Goal: Task Accomplishment & Management: Use online tool/utility

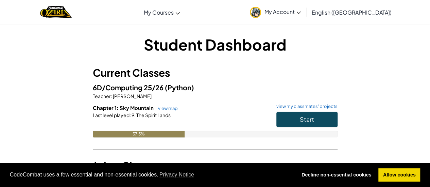
scroll to position [45, 0]
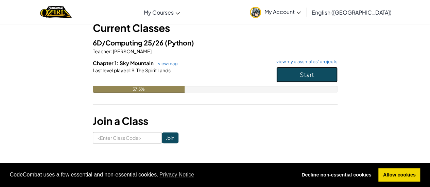
click at [295, 70] on button "Start" at bounding box center [306, 75] width 61 height 16
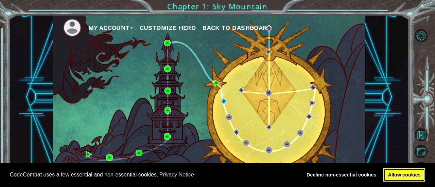
click at [401, 176] on link "Allow cookies" at bounding box center [404, 176] width 42 height 14
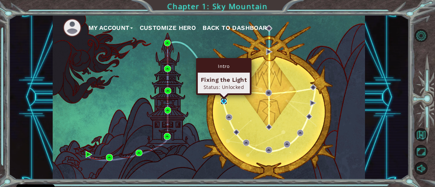
click at [226, 102] on img at bounding box center [224, 101] width 6 height 6
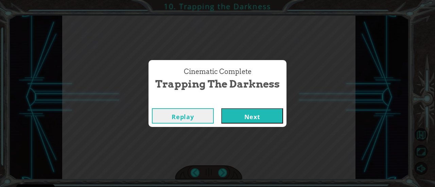
click at [255, 116] on button "Next" at bounding box center [252, 115] width 62 height 15
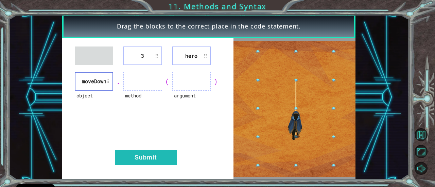
click at [109, 88] on li "moveDown" at bounding box center [94, 81] width 38 height 19
click at [97, 83] on li "moveDown" at bounding box center [94, 81] width 38 height 19
click at [79, 79] on li "moveDown" at bounding box center [94, 81] width 38 height 19
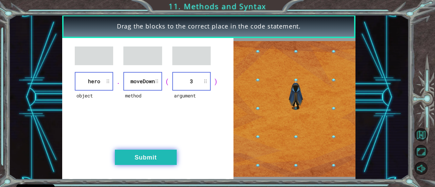
click at [148, 158] on button "Submit" at bounding box center [146, 157] width 62 height 15
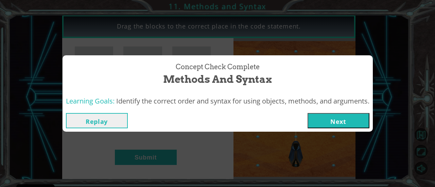
click at [336, 122] on button "Next" at bounding box center [339, 120] width 62 height 15
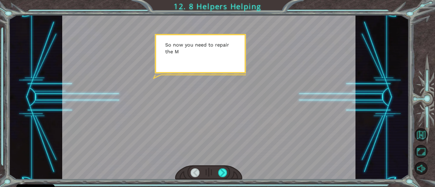
click at [237, 118] on div at bounding box center [208, 97] width 293 height 165
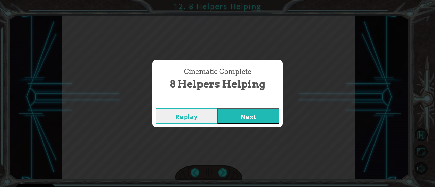
click at [237, 118] on button "Next" at bounding box center [249, 115] width 62 height 15
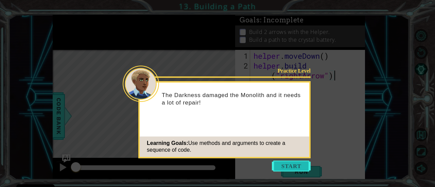
click at [295, 162] on button "Start" at bounding box center [291, 166] width 39 height 11
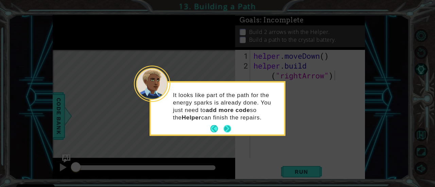
click at [230, 129] on button "Next" at bounding box center [227, 128] width 7 height 7
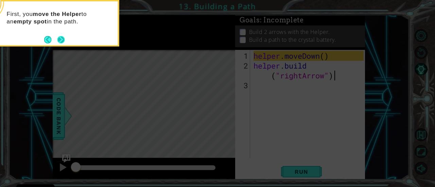
click at [62, 39] on button "Next" at bounding box center [60, 39] width 7 height 7
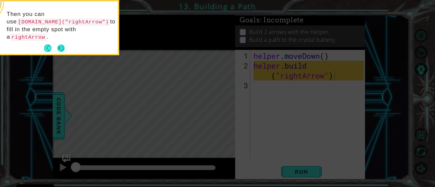
click at [59, 45] on button "Next" at bounding box center [60, 48] width 7 height 7
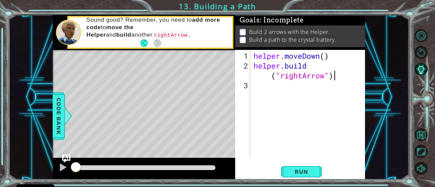
click at [310, 66] on div "helper . moveDown ( ) helper . build ( "rightArrow" )" at bounding box center [309, 115] width 115 height 128
click at [308, 174] on span "Run" at bounding box center [301, 172] width 27 height 7
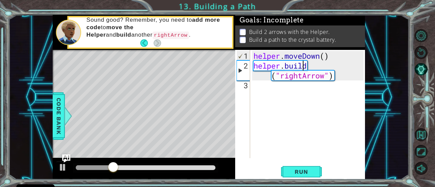
click at [259, 89] on div "helper . moveDown ( ) helper . build ( "rightArrow" )" at bounding box center [309, 115] width 115 height 128
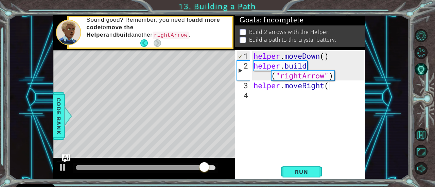
scroll to position [0, 3]
type textarea "helper.moveRight(2)"
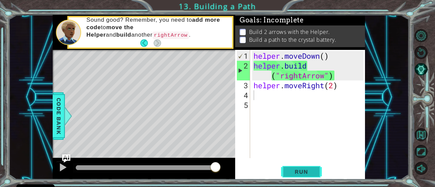
click at [309, 166] on button "Run" at bounding box center [301, 172] width 41 height 13
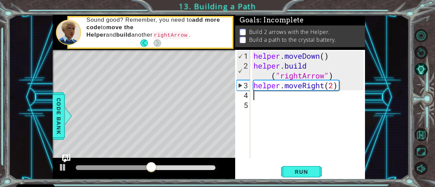
click at [261, 100] on div "helper . moveDown ( ) helper . build ( "rightArrow" ) helper . moveRight ( 2 )" at bounding box center [309, 115] width 115 height 128
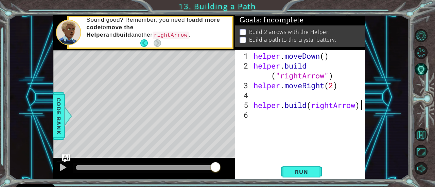
scroll to position [0, 4]
click at [310, 104] on div "helper . moveDown ( ) helper . build ( "rightArrow" ) helper . moveRight ( 2 ) …" at bounding box center [309, 115] width 115 height 128
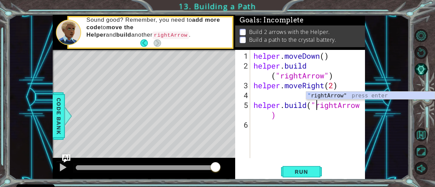
click at [272, 117] on div "helper . moveDown ( ) helper . build ( "rightArrow" ) helper . moveRight ( 2 ) …" at bounding box center [309, 115] width 115 height 128
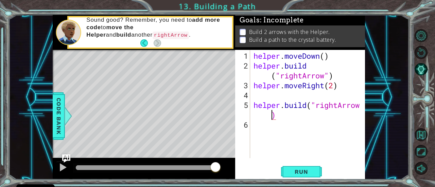
click at [361, 106] on div "helper . moveDown ( ) helper . build ( "rightArrow" ) helper . moveRight ( 2 ) …" at bounding box center [309, 115] width 115 height 128
click at [362, 106] on div "helper . moveDown ( ) helper . build ( "rightArrow" ) helper . moveRight ( 2 ) …" at bounding box center [309, 115] width 115 height 128
click at [364, 106] on div "helper.build("rightArrow) 1 2 3 4 5 6 helper . moveDown ( ) helper . build ( "r…" at bounding box center [300, 115] width 130 height 130
click at [362, 105] on div "helper . moveDown ( ) helper . build ( "rightArrow" ) helper . moveRight ( 2 ) …" at bounding box center [309, 115] width 115 height 128
click at [361, 104] on div "helper . moveDown ( ) helper . build ( "rightArrow" ) helper . moveRight ( 2 ) …" at bounding box center [309, 115] width 115 height 128
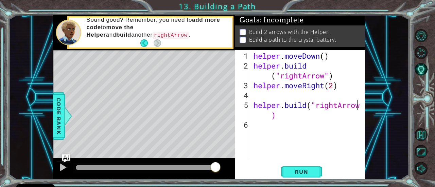
click at [256, 116] on div "helper . moveDown ( ) helper . build ( "rightArrow" ) helper . moveRight ( 2 ) …" at bounding box center [309, 115] width 115 height 128
click at [254, 113] on div "helper . moveDown ( ) helper . build ( "rightArrow" ) helper . moveRight ( 2 ) …" at bounding box center [309, 115] width 115 height 128
click at [361, 104] on div "helper . moveDown ( ) helper . build ( "rightArrow" ) helper . moveRight ( 2 ) …" at bounding box center [309, 115] width 115 height 128
click at [263, 114] on div "helper . moveDown ( ) helper . build ( "rightArrow" ) helper . moveRight ( 2 ) …" at bounding box center [309, 115] width 115 height 128
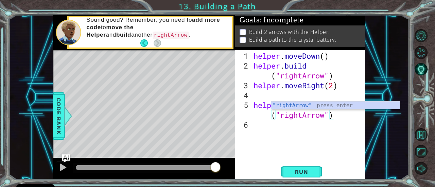
click at [294, 108] on div ""rightArrow" press enter" at bounding box center [335, 114] width 129 height 24
type textarea "[DOMAIN_NAME]("rightArrow")"
click at [297, 174] on span "Run" at bounding box center [301, 172] width 27 height 7
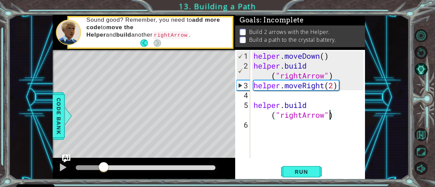
drag, startPoint x: 80, startPoint y: 166, endPoint x: 105, endPoint y: 169, distance: 24.9
click at [105, 169] on div at bounding box center [104, 168] width 12 height 12
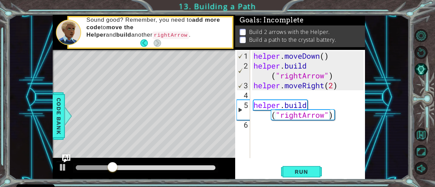
drag, startPoint x: 106, startPoint y: 160, endPoint x: 116, endPoint y: 161, distance: 10.5
click at [116, 161] on div at bounding box center [144, 169] width 183 height 22
click at [118, 161] on div at bounding box center [144, 169] width 183 height 22
drag, startPoint x: 133, startPoint y: 168, endPoint x: 194, endPoint y: 171, distance: 60.6
click at [190, 171] on div at bounding box center [184, 168] width 12 height 12
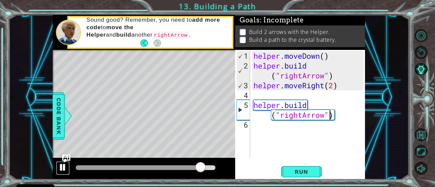
click at [61, 164] on div at bounding box center [62, 167] width 9 height 9
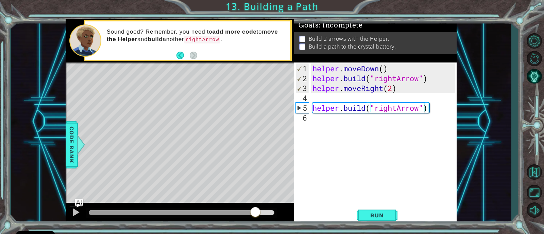
drag, startPoint x: 356, startPoint y: 4, endPoint x: 246, endPoint y: 125, distance: 163.9
click at [246, 125] on div "Level Map" at bounding box center [223, 163] width 314 height 200
click at [422, 111] on div "helper . moveDown ( ) helper . build ( "rightArrow" ) helper . moveRight ( 2 ) …" at bounding box center [384, 138] width 147 height 148
click at [309, 116] on div "helper.build("rightArrow") 1 2 3 4 5 6 helper . moveDown ( ) helper . build ( "…" at bounding box center [374, 127] width 161 height 128
click at [317, 121] on div "helper . moveDown ( ) helper . build ( "rightArrow" ) helper . moveRight ( 2 ) …" at bounding box center [384, 138] width 147 height 148
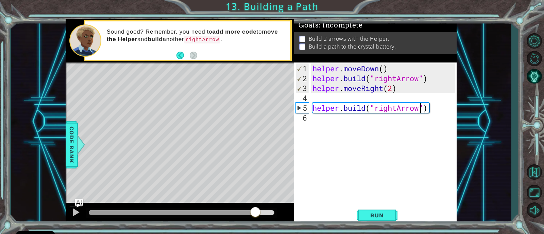
scroll to position [0, 0]
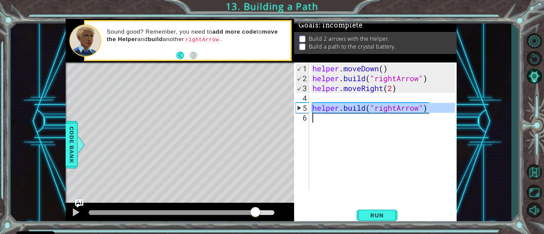
drag, startPoint x: 312, startPoint y: 107, endPoint x: 461, endPoint y: 136, distance: 151.7
click at [430, 136] on div "1 ההההההההההההההההההההההההההההההההההההההההההההההההההההההההההההההההההההההההההההה…" at bounding box center [261, 122] width 500 height 206
type textarea "[DOMAIN_NAME]("rightArrow")"
click at [318, 130] on div "helper . moveDown ( ) helper . build ( "rightArrow" ) helper . moveRight ( 2 ) …" at bounding box center [383, 127] width 144 height 128
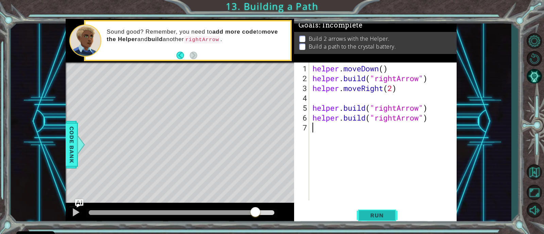
click at [376, 187] on button "Run" at bounding box center [377, 215] width 41 height 16
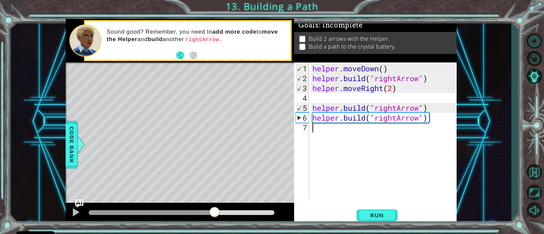
drag, startPoint x: 99, startPoint y: 213, endPoint x: 228, endPoint y: 217, distance: 129.9
click at [221, 187] on div at bounding box center [214, 213] width 12 height 12
drag, startPoint x: 437, startPoint y: 119, endPoint x: 276, endPoint y: 127, distance: 160.6
click at [276, 127] on div "1 ההההההההההההההההההההההההההההההההההההההההההההההההההההההההההההההההההההההההההההה…" at bounding box center [261, 122] width 391 height 206
drag, startPoint x: 276, startPoint y: 127, endPoint x: 279, endPoint y: 124, distance: 3.6
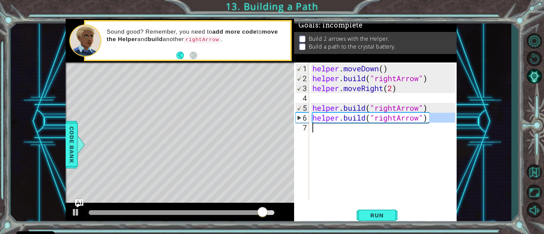
click at [279, 124] on div "Level Map" at bounding box center [223, 163] width 314 height 200
click at [428, 119] on div "helper . moveDown ( ) helper . build ( "rightArrow" ) helper . moveRight ( 2 ) …" at bounding box center [383, 132] width 144 height 138
type textarea "[DOMAIN_NAME]("rightArrow")"
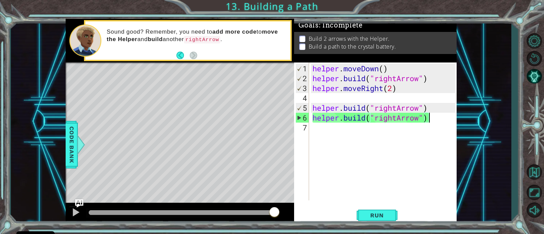
click at [313, 128] on div "helper . moveDown ( ) helper . build ( "rightArrow" ) helper . moveRight ( 2 ) …" at bounding box center [384, 143] width 147 height 158
paste textarea "[DOMAIN_NAME]("rightArrow")"
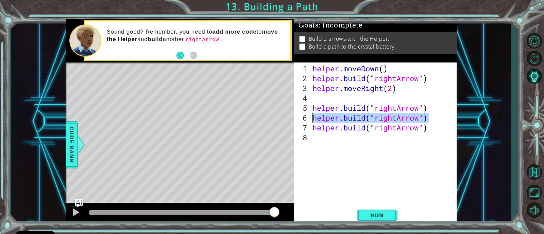
drag, startPoint x: 429, startPoint y: 118, endPoint x: 309, endPoint y: 115, distance: 120.0
click at [309, 115] on div "1 2 3 4 5 6 7 8 helper . moveDown ( ) helper . build ( "rightArrow" ) helper . …" at bounding box center [374, 132] width 161 height 138
type textarea "[DOMAIN_NAME]("rightArrow")"
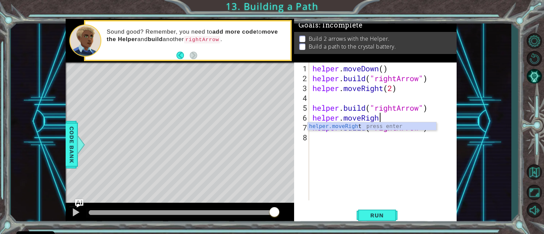
scroll to position [0, 3]
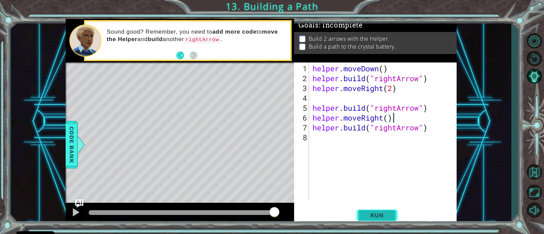
type textarea "helper.moveRight()"
click at [383, 187] on span "Run" at bounding box center [376, 215] width 27 height 7
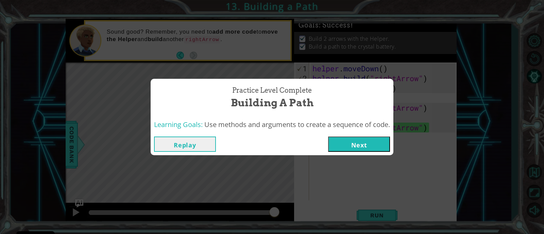
click at [360, 147] on button "Next" at bounding box center [359, 144] width 62 height 15
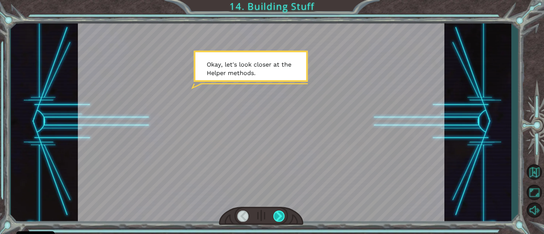
click at [278, 187] on div at bounding box center [279, 216] width 12 height 11
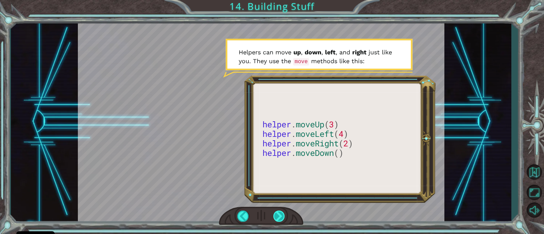
click at [279, 187] on div at bounding box center [279, 216] width 12 height 11
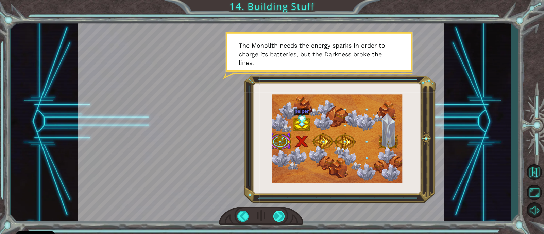
click at [279, 187] on div at bounding box center [279, 216] width 12 height 11
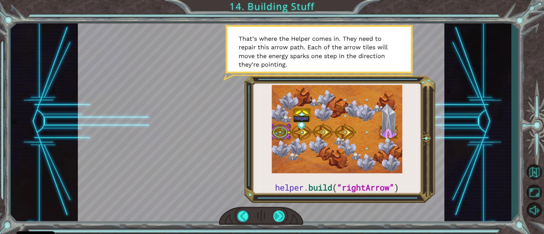
click at [279, 187] on div at bounding box center [279, 216] width 12 height 11
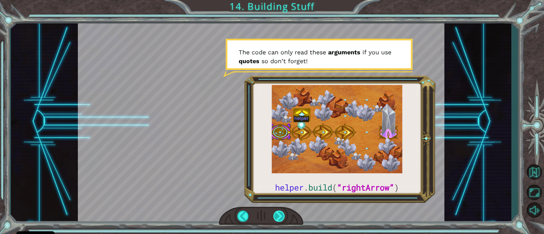
click at [279, 187] on div at bounding box center [279, 216] width 12 height 11
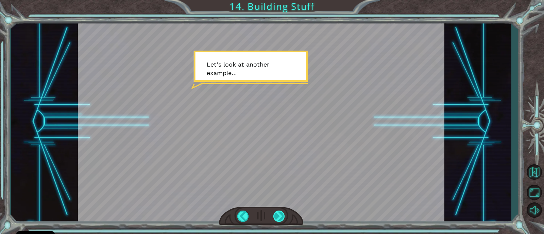
click at [279, 187] on div at bounding box center [279, 216] width 12 height 11
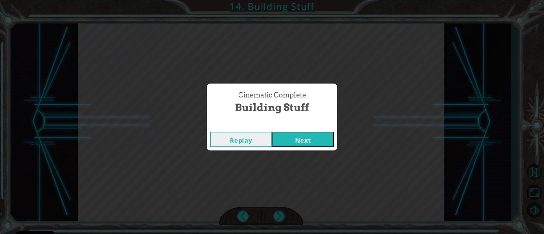
click at [304, 140] on button "Next" at bounding box center [303, 139] width 62 height 15
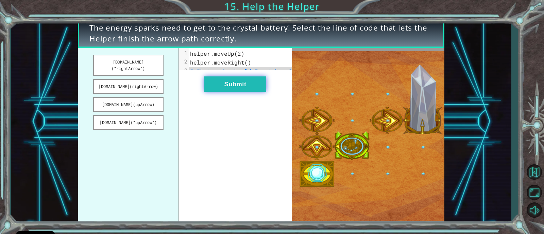
drag, startPoint x: 129, startPoint y: 64, endPoint x: 245, endPoint y: 85, distance: 117.6
click at [245, 85] on div "helper.build(“rightArrow”) helper.build(rightArrow) helper.build(upArrow) helpe…" at bounding box center [185, 136] width 214 height 177
click at [125, 55] on button "helper.build(“rightArrow”)" at bounding box center [128, 65] width 70 height 21
click at [224, 92] on button "Submit" at bounding box center [235, 83] width 62 height 15
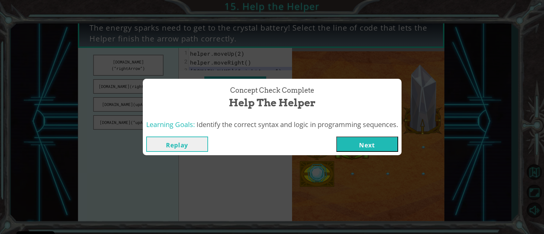
click at [362, 141] on button "Next" at bounding box center [367, 144] width 62 height 15
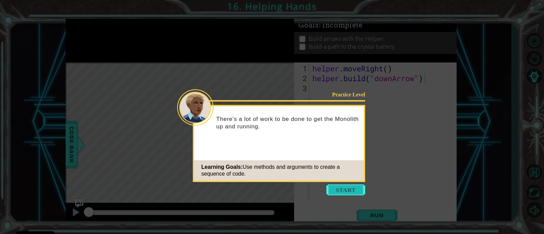
click at [329, 187] on button "Start" at bounding box center [345, 190] width 39 height 11
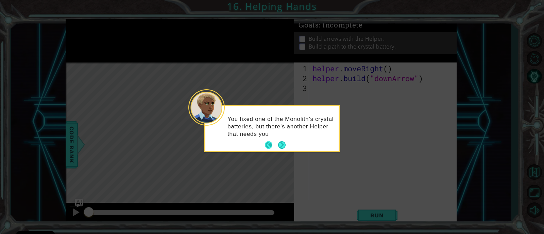
click at [278, 141] on button "Next" at bounding box center [281, 144] width 7 height 7
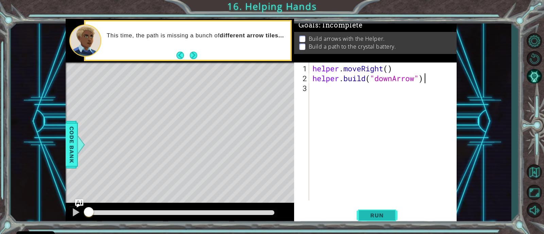
click at [360, 187] on button "Run" at bounding box center [377, 215] width 41 height 16
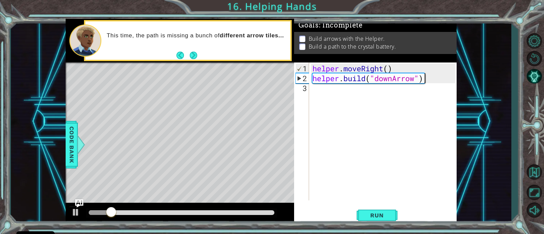
click at [344, 92] on div "helper . moveRight ( ) helper . build ( "downArrow" )" at bounding box center [384, 143] width 147 height 158
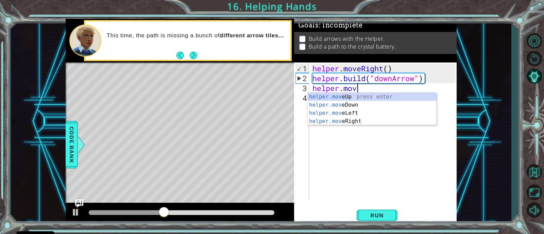
scroll to position [0, 2]
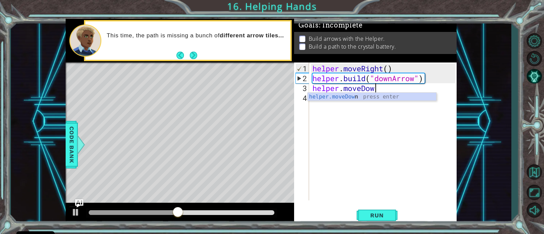
type textarea "helper.moveDown"
click at [320, 103] on div "helper . moveRight ( ) helper . build ( "downArrow" ) helper . moveDown" at bounding box center [384, 143] width 147 height 158
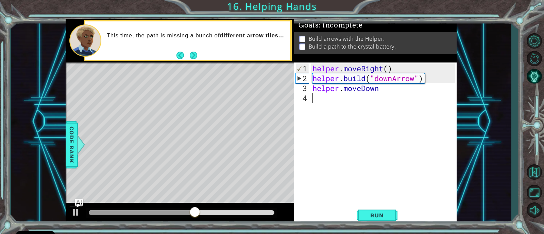
scroll to position [0, 0]
click at [315, 79] on div "helper . moveRight ( ) helper . build ( "downArrow" ) helper . moveDown" at bounding box center [384, 143] width 147 height 158
drag, startPoint x: 310, startPoint y: 79, endPoint x: 429, endPoint y: 83, distance: 118.4
click at [429, 83] on div "helper.build("downArrow") 1 2 3 4 helper . moveRight ( ) helper . build ( "down…" at bounding box center [374, 132] width 161 height 138
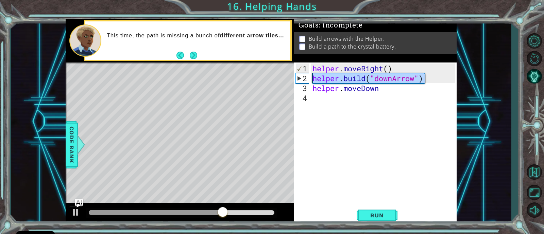
drag, startPoint x: 425, startPoint y: 75, endPoint x: 306, endPoint y: 82, distance: 119.5
click at [306, 82] on div "helper.build("downArrow") 1 2 3 4 helper . moveRight ( ) helper . build ( "down…" at bounding box center [374, 132] width 161 height 138
click at [306, 82] on div "2" at bounding box center [302, 78] width 13 height 10
type textarea "[DOMAIN_NAME]("downArrow")"
drag, startPoint x: 433, startPoint y: 79, endPoint x: 311, endPoint y: 79, distance: 122.7
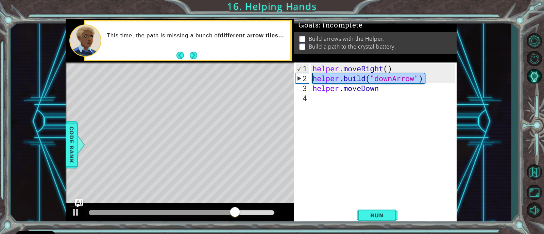
click at [311, 79] on div "helper.build("downArrow") 1 2 3 4 helper . moveRight ( ) helper . build ( "down…" at bounding box center [374, 132] width 161 height 138
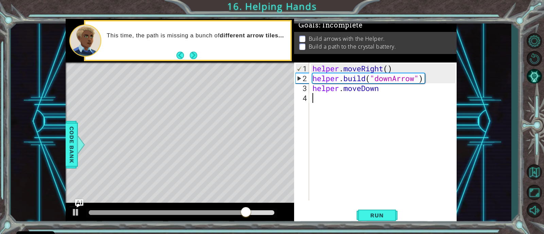
click at [311, 109] on div "helper . moveRight ( ) helper . build ( "downArrow" ) helper . moveDown" at bounding box center [384, 143] width 147 height 158
paste textarea "[DOMAIN_NAME]("downArrow")"
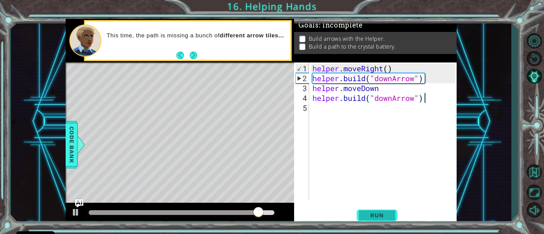
click at [389, 187] on button "Run" at bounding box center [377, 215] width 41 height 16
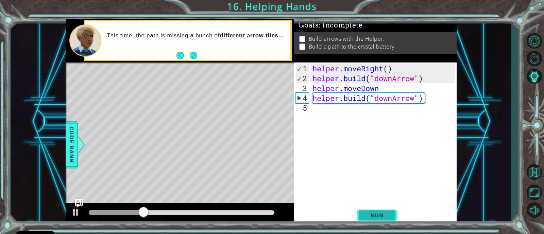
click at [387, 187] on span "Run" at bounding box center [376, 215] width 27 height 7
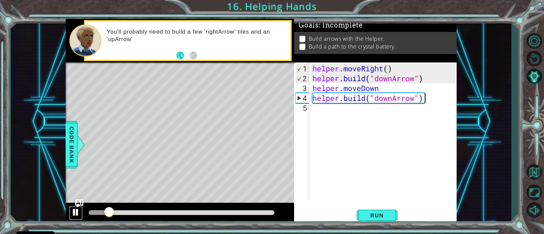
click at [73, 187] on div at bounding box center [75, 212] width 9 height 9
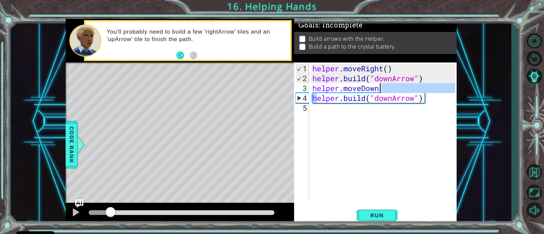
drag, startPoint x: 317, startPoint y: 99, endPoint x: 435, endPoint y: 98, distance: 117.6
click at [430, 98] on div "helper . moveRight ( ) helper . build ( "downArrow" ) helper . moveDown helper …" at bounding box center [384, 143] width 147 height 158
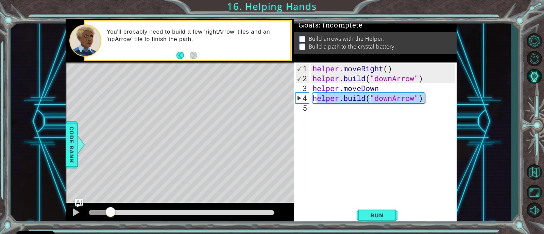
click at [430, 95] on div "helper . moveRight ( ) helper . build ( "downArrow" ) helper . moveDown helper …" at bounding box center [383, 132] width 144 height 138
drag, startPoint x: 433, startPoint y: 98, endPoint x: 313, endPoint y: 97, distance: 120.7
click at [313, 97] on div "helper . moveRight ( ) helper . build ( "downArrow" ) helper . moveDown helper …" at bounding box center [384, 143] width 147 height 158
click at [319, 91] on div "helper . moveRight ( ) helper . build ( "downArrow" ) helper . moveDown helper …" at bounding box center [384, 143] width 147 height 158
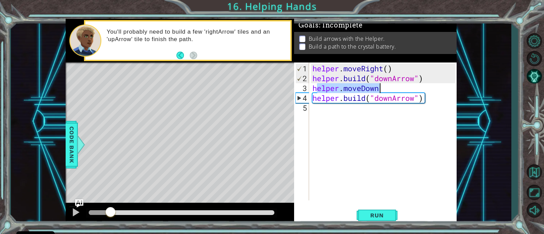
drag, startPoint x: 315, startPoint y: 90, endPoint x: 384, endPoint y: 87, distance: 69.0
click at [384, 87] on div "helper . moveRight ( ) helper . build ( "downArrow" ) helper . moveDown helper …" at bounding box center [384, 143] width 147 height 158
click at [376, 84] on div "helper . moveRight ( ) helper . build ( "downArrow" ) helper . moveDown helper …" at bounding box center [383, 132] width 144 height 138
drag, startPoint x: 383, startPoint y: 86, endPoint x: 307, endPoint y: 92, distance: 76.1
click at [307, 92] on div "helper.moveDown 1 2 3 4 5 helper . moveRight ( ) helper . build ( "downArrow" )…" at bounding box center [374, 132] width 161 height 138
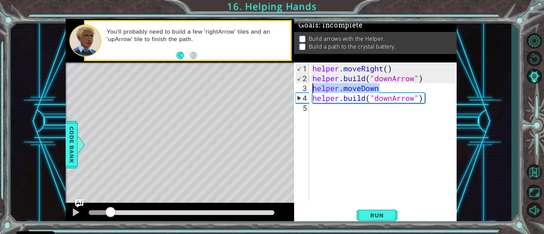
type textarea "helper.moveDown helper.build("downArrow")"
click at [318, 113] on div "helper . moveRight ( ) helper . build ( "downArrow" ) helper . moveDown helper …" at bounding box center [384, 143] width 147 height 158
paste textarea "h"
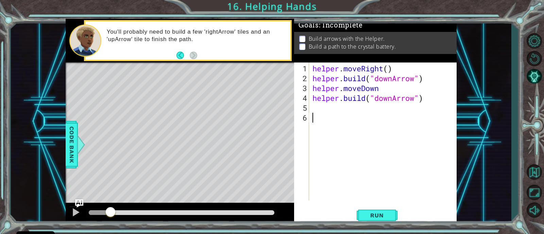
click at [315, 107] on div "helper . moveRight ( ) helper . build ( "downArrow" ) helper . moveDown helper …" at bounding box center [384, 143] width 147 height 158
click at [385, 85] on div "helper . moveRight ( ) helper . build ( "downArrow" ) helper . moveDown helper …" at bounding box center [384, 143] width 147 height 158
click at [388, 105] on div "helper . moveRight ( ) helper . build ( "downArrow" ) helper . moveDown ( ) hel…" at bounding box center [384, 143] width 147 height 158
type textarea "helper.moveDown()"
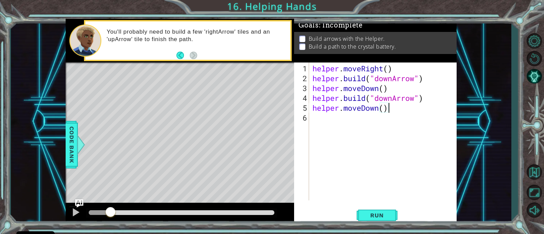
click at [322, 120] on div "helper . moveRight ( ) helper . build ( "downArrow" ) helper . moveDown ( ) hel…" at bounding box center [384, 143] width 147 height 158
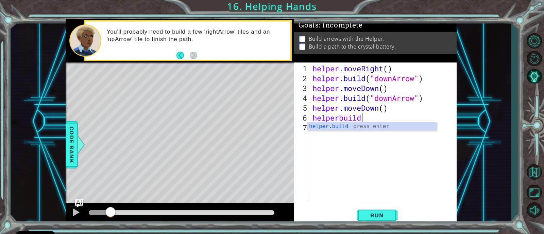
click at [340, 119] on div "helper . moveRight ( ) helper . build ( "downArrow" ) helper . moveDown ( ) hel…" at bounding box center [384, 143] width 147 height 158
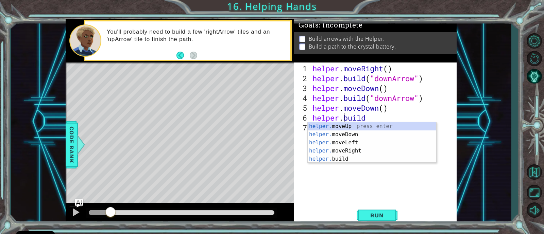
click at [374, 118] on div "helper . moveRight ( ) helper . build ( "downArrow" ) helper . moveDown ( ) hel…" at bounding box center [384, 143] width 147 height 158
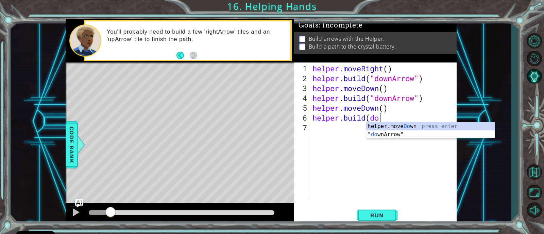
scroll to position [0, 3]
click at [370, 116] on div "helper . moveRight ( ) helper . build ( "downArrow" ) helper . moveDown ( ) hel…" at bounding box center [384, 143] width 147 height 158
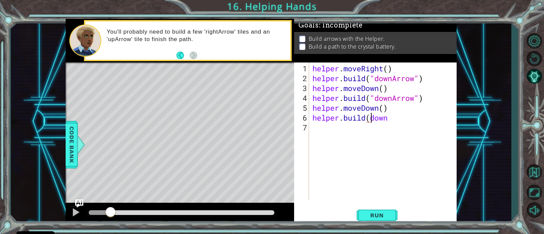
scroll to position [0, 3]
click at [396, 119] on div "helper . moveRight ( ) helper . build ( "downArrow" ) helper . moveDown ( ) hel…" at bounding box center [384, 143] width 147 height 158
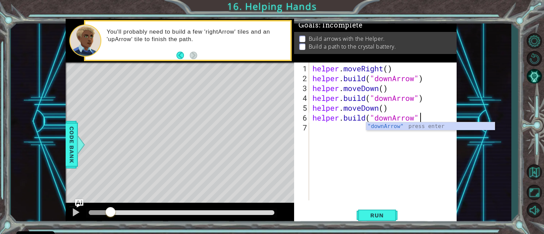
type textarea "[DOMAIN_NAME]("downArrow")"
click at [316, 128] on div "helper . moveRight ( ) helper . build ( "downArrow" ) helper . moveDown ( ) hel…" at bounding box center [384, 143] width 147 height 158
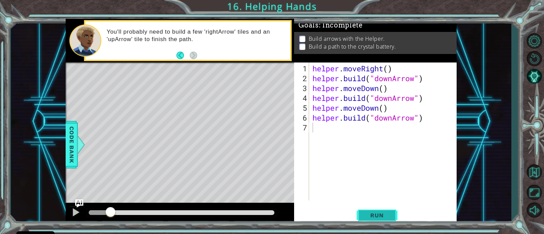
click at [367, 187] on span "Run" at bounding box center [376, 215] width 27 height 7
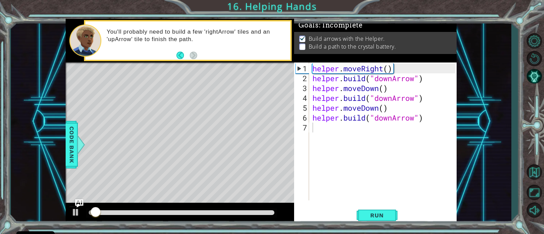
drag, startPoint x: 101, startPoint y: 207, endPoint x: 185, endPoint y: 211, distance: 83.7
click at [185, 187] on div at bounding box center [180, 214] width 228 height 22
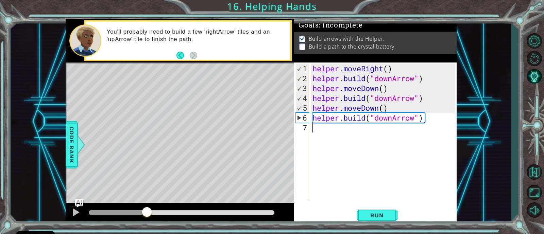
drag, startPoint x: 106, startPoint y: 210, endPoint x: 150, endPoint y: 212, distance: 43.2
click at [150, 187] on div at bounding box center [147, 213] width 12 height 12
click at [75, 187] on div at bounding box center [75, 212] width 9 height 9
click at [327, 131] on div "helper . moveRight ( ) helper . build ( "downArrow" ) helper . moveDown ( ) hel…" at bounding box center [384, 143] width 147 height 158
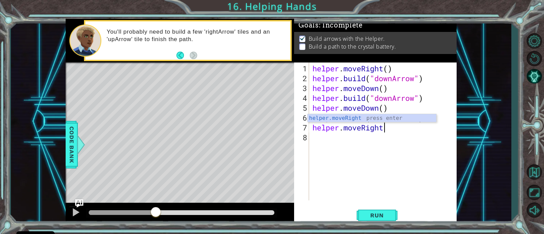
scroll to position [0, 3]
type textarea "helper.moveRight()"
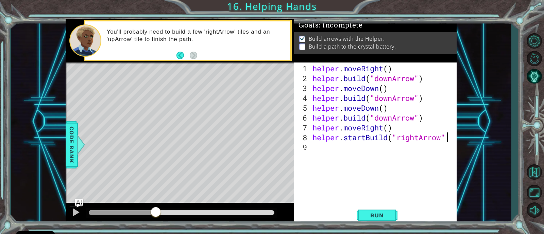
scroll to position [0, 6]
type textarea "helper.startBuild("rightArrow")"
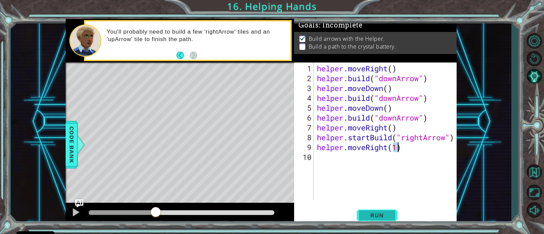
scroll to position [0, 3]
click at [376, 187] on button "Run" at bounding box center [377, 215] width 41 height 16
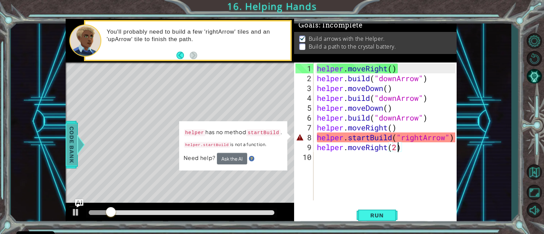
click at [70, 139] on span "Code Bank" at bounding box center [71, 144] width 11 height 41
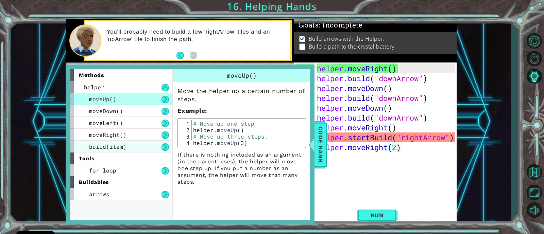
click at [154, 144] on div "build(item)" at bounding box center [121, 147] width 102 height 12
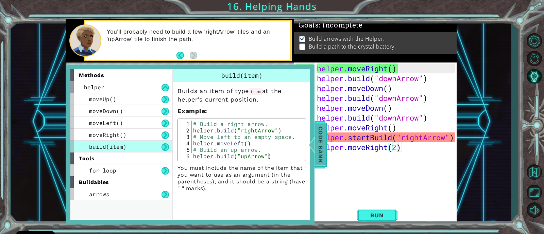
click at [316, 141] on span "Code Bank" at bounding box center [320, 144] width 11 height 41
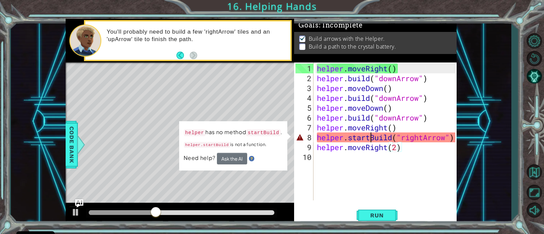
click at [372, 138] on div "helper . moveRight ( ) helper . build ( "downArrow" ) helper . moveDown ( ) hel…" at bounding box center [386, 143] width 143 height 158
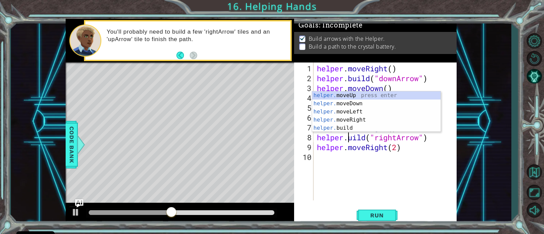
scroll to position [0, 2]
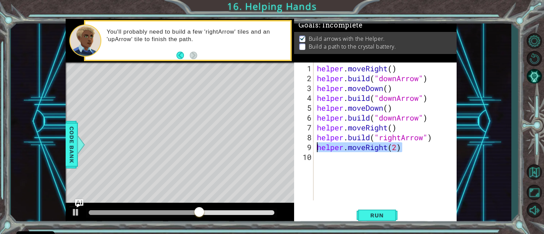
drag, startPoint x: 402, startPoint y: 150, endPoint x: 310, endPoint y: 149, distance: 92.8
click at [310, 149] on div "helper.build("rightArrow") 1 2 3 4 5 6 7 8 9 10 helper . moveRight ( ) helper .…" at bounding box center [374, 132] width 161 height 138
type textarea "helper.moveRight(2)"
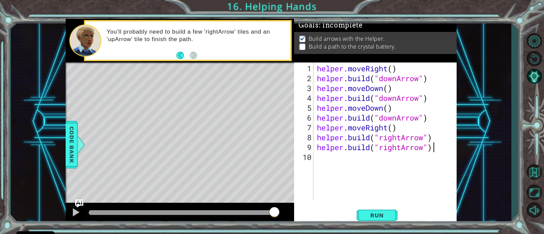
scroll to position [0, 5]
drag, startPoint x: 404, startPoint y: 130, endPoint x: 313, endPoint y: 124, distance: 91.6
click at [313, 124] on div "helper.build("rightArrow") 1 2 3 4 5 6 7 8 9 10 helper . moveRight ( ) helper .…" at bounding box center [374, 132] width 161 height 138
click at [430, 133] on div "helper . moveRight ( ) helper . build ( "downArrow" ) helper . moveDown ( ) hel…" at bounding box center [386, 143] width 143 height 158
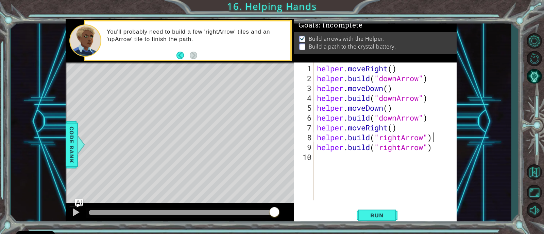
type textarea "[DOMAIN_NAME]("rightArrow")"
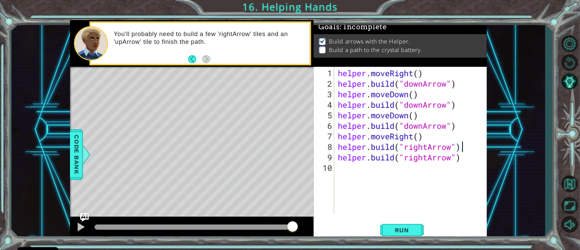
scroll to position [0, 0]
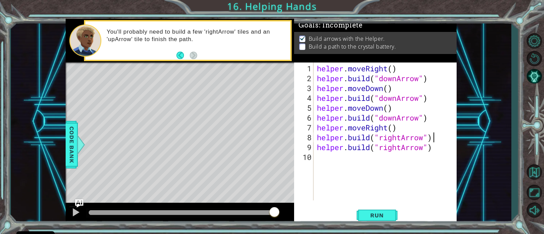
click at [430, 133] on div "helper . moveRight ( ) helper . build ( "downArrow" ) helper . moveDown ( ) hel…" at bounding box center [386, 143] width 143 height 158
type textarea "[DOMAIN_NAME]("rightArrow")"
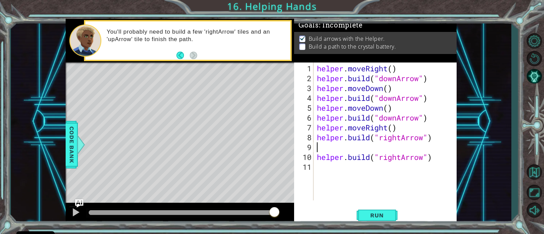
paste textarea "helper.moveRight()"
type textarea "helper.moveRight()"
click at [380, 187] on span "Run" at bounding box center [376, 215] width 27 height 7
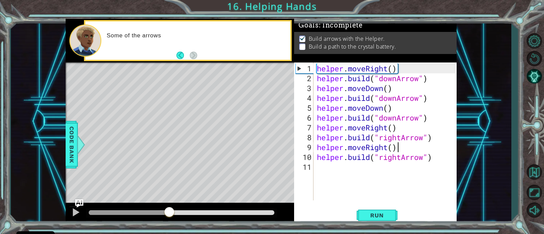
drag, startPoint x: 112, startPoint y: 210, endPoint x: 170, endPoint y: 221, distance: 59.1
click at [170, 187] on div at bounding box center [180, 214] width 228 height 22
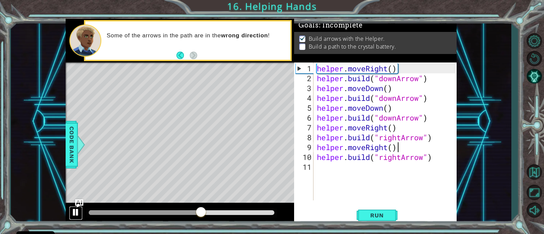
click at [76, 187] on div at bounding box center [75, 212] width 9 height 9
click at [46, 88] on div "1 ההההההההההההההההההההההההההההההההההההההההההההההההההההההההההההההההההההההההההההה…" at bounding box center [261, 122] width 500 height 206
click at [302, 143] on div "1 ההההההההההההההההההההההההההההההההההההההההההההההההההההההההההההההההההההההההההההה…" at bounding box center [261, 122] width 391 height 206
click at [327, 134] on div "1 ההההההההההההההההההההההההההההההההההההההההההההההההההההההההההההההההההההההההההההה…" at bounding box center [261, 122] width 391 height 206
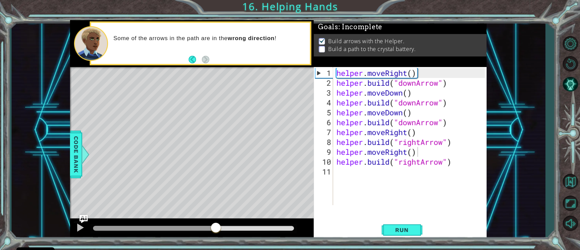
drag, startPoint x: 501, startPoint y: 1, endPoint x: 341, endPoint y: 208, distance: 262.0
click at [341, 187] on div "helper.moveRight() 1 2 3 4 5 6 7 8 9 10 11 helper . moveRight ( ) helper . buil…" at bounding box center [400, 153] width 173 height 173
click at [84, 159] on div at bounding box center [85, 154] width 8 height 20
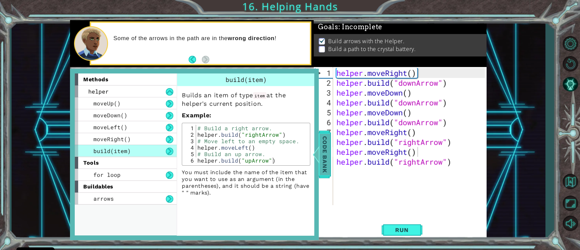
click at [320, 154] on div at bounding box center [316, 154] width 8 height 20
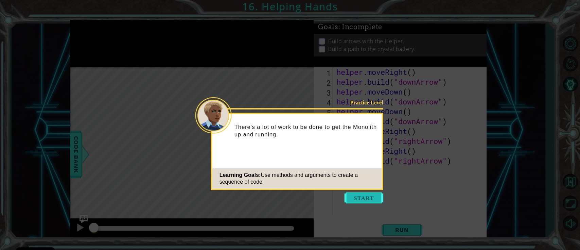
click at [357, 197] on button "Start" at bounding box center [364, 197] width 39 height 11
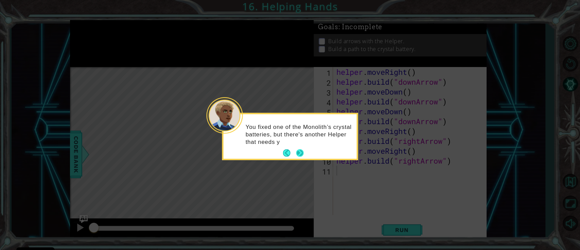
click at [302, 153] on button "Next" at bounding box center [300, 153] width 10 height 10
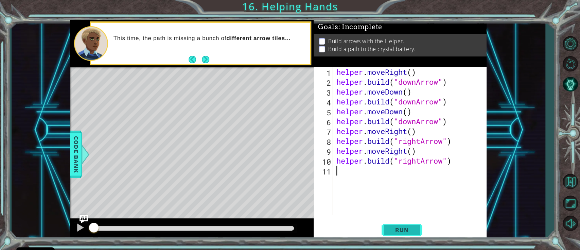
click at [398, 228] on span "Run" at bounding box center [402, 229] width 27 height 7
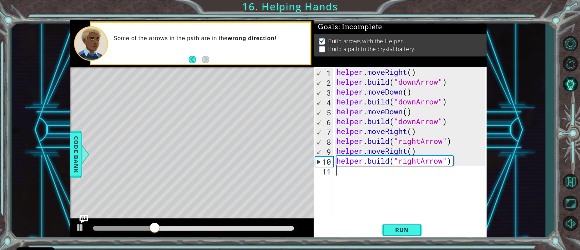
click at [417, 121] on div "helper . moveRight ( ) helper . build ( "downArrow" ) helper . moveDown ( ) hel…" at bounding box center [411, 151] width 153 height 168
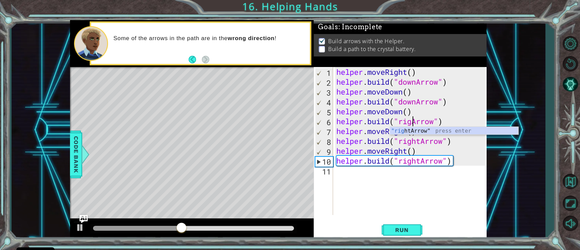
scroll to position [0, 4]
click at [413, 225] on button "Run" at bounding box center [402, 229] width 41 height 17
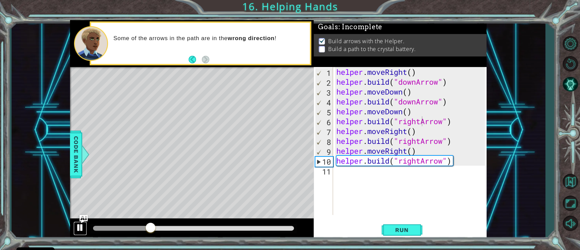
click at [75, 228] on button at bounding box center [80, 228] width 14 height 14
click at [422, 101] on div "helper . moveRight ( ) helper . build ( "downArrow" ) helper . moveDown ( ) hel…" at bounding box center [411, 151] width 153 height 168
click at [416, 99] on div "helper . moveRight ( ) helper . build ( "downArrow" ) helper . moveDown ( ) hel…" at bounding box center [411, 151] width 153 height 168
click at [76, 225] on div at bounding box center [80, 227] width 9 height 9
click at [450, 78] on div "helper . moveRight ( ) helper . build ( "downArrow" ) helper . moveDown ( ) hel…" at bounding box center [411, 151] width 153 height 168
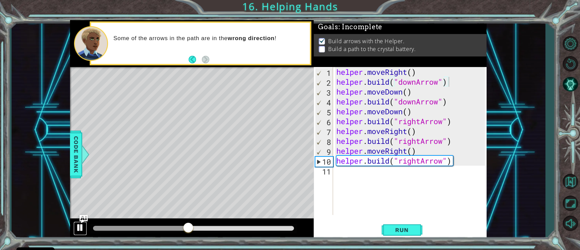
click at [82, 225] on div at bounding box center [80, 227] width 9 height 9
click at [416, 103] on div "helper . moveRight ( ) helper . build ( "downArrow" ) helper . moveDown ( ) hel…" at bounding box center [411, 151] width 153 height 168
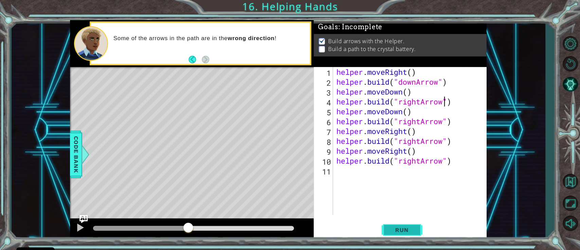
click at [408, 223] on button "Run" at bounding box center [402, 229] width 41 height 17
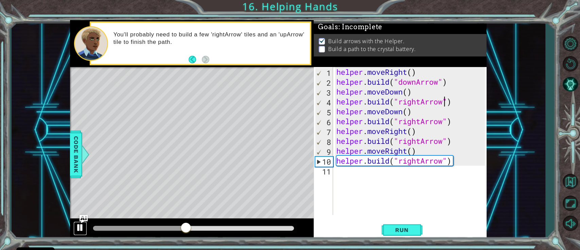
click at [76, 224] on div at bounding box center [80, 227] width 9 height 9
click at [420, 162] on div "helper . moveRight ( ) helper . build ( "downArrow" ) helper . moveDown ( ) hel…" at bounding box center [411, 151] width 153 height 168
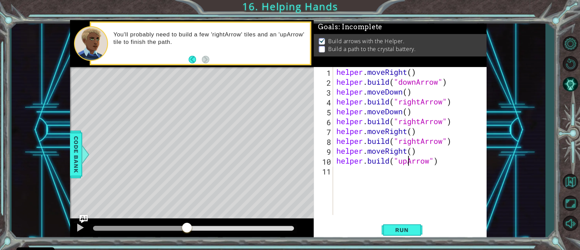
scroll to position [0, 1]
click at [417, 160] on div "helper . moveRight ( ) helper . build ( "downArrow" ) helper . moveDown ( ) hel…" at bounding box center [411, 151] width 153 height 168
drag, startPoint x: 370, startPoint y: 174, endPoint x: 326, endPoint y: 168, distance: 44.3
click at [326, 168] on div "[DOMAIN_NAME]("upArrow") 1 2 3 4 5 6 7 8 9 10 11 12 helper . moveRight ( ) help…" at bounding box center [399, 141] width 171 height 148
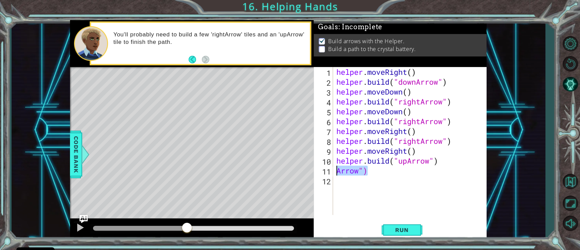
type textarea "Arrow")"
click at [408, 236] on button "Run" at bounding box center [402, 229] width 41 height 17
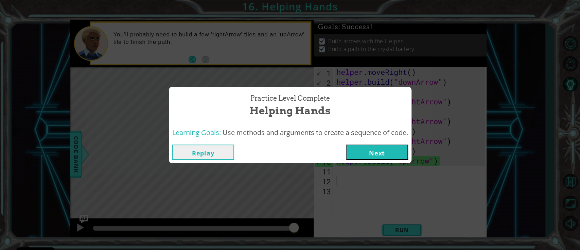
click at [378, 157] on button "Next" at bounding box center [377, 151] width 62 height 15
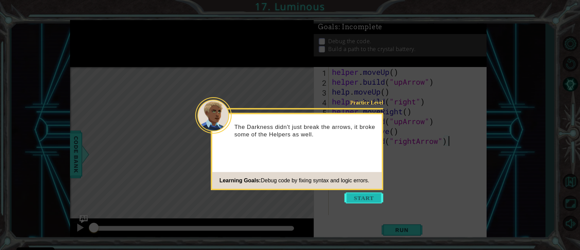
click at [364, 198] on button "Start" at bounding box center [364, 197] width 39 height 11
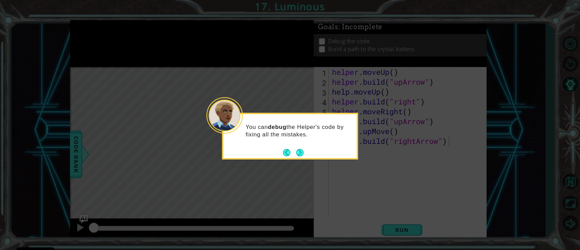
click at [299, 147] on footer at bounding box center [293, 152] width 21 height 10
click at [300, 151] on button "Next" at bounding box center [300, 153] width 8 height 8
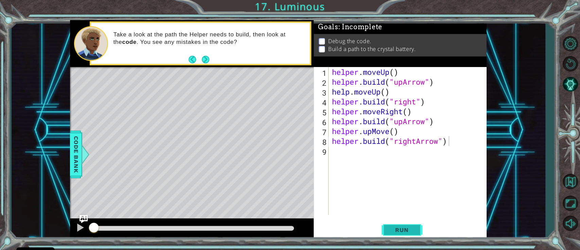
click at [392, 223] on button "Run" at bounding box center [402, 229] width 41 height 17
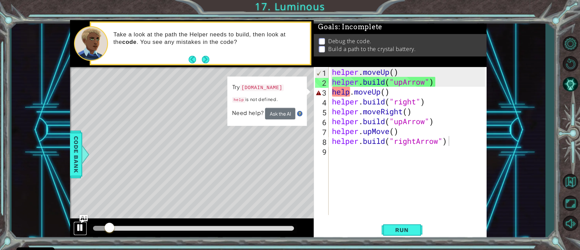
click at [76, 226] on div at bounding box center [80, 227] width 9 height 9
click at [79, 227] on div at bounding box center [80, 227] width 9 height 9
click at [349, 94] on div "helper . moveUp ( ) helper . build ( "upArrow" ) help . moveUp ( ) helper . bui…" at bounding box center [410, 151] width 158 height 168
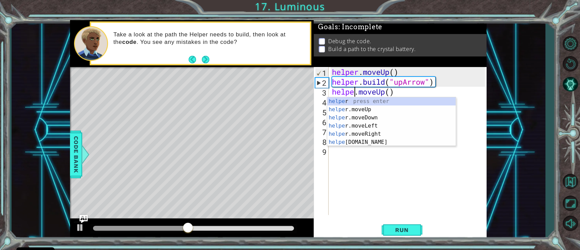
scroll to position [0, 1]
type textarea "helper.moveUp()"
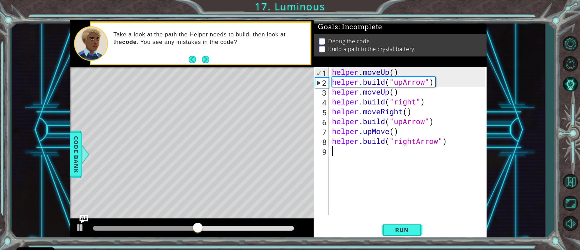
click at [391, 176] on div "helper . moveUp ( ) helper . build ( "upArrow" ) helper . moveUp ( ) helper . b…" at bounding box center [410, 151] width 158 height 168
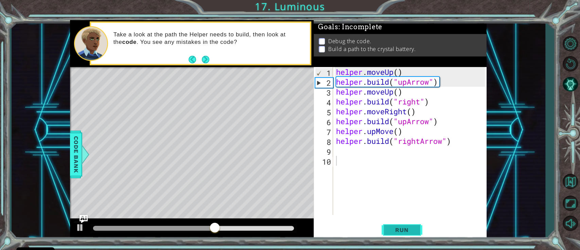
click at [394, 231] on span "Run" at bounding box center [402, 229] width 27 height 7
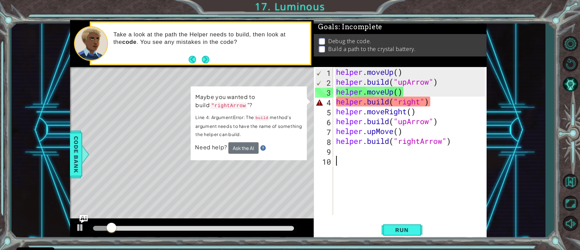
click at [419, 102] on div "helper . moveUp ( ) helper . build ( "upArrow" ) helper . moveUp ( ) helper . b…" at bounding box center [412, 151] width 154 height 168
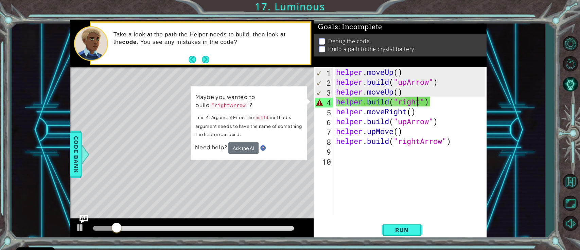
click at [419, 102] on div "helper . moveUp ( ) helper . build ( "upArrow" ) helper . moveUp ( ) helper . b…" at bounding box center [412, 151] width 154 height 168
click at [421, 102] on div "helper . moveUp ( ) helper . build ( "upArrow" ) helper . moveUp ( ) helper . b…" at bounding box center [412, 151] width 154 height 168
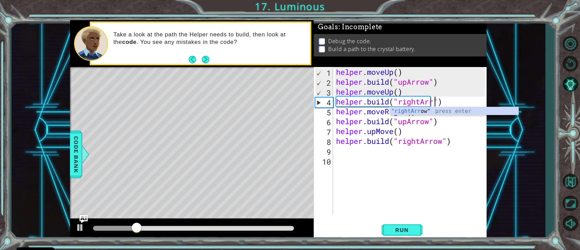
scroll to position [0, 5]
type textarea "[DOMAIN_NAME]("rightArrow")"
click at [379, 172] on div "helper . moveUp ( ) helper . build ( "upArrow" ) helper . moveUp ( ) helper . b…" at bounding box center [412, 151] width 154 height 168
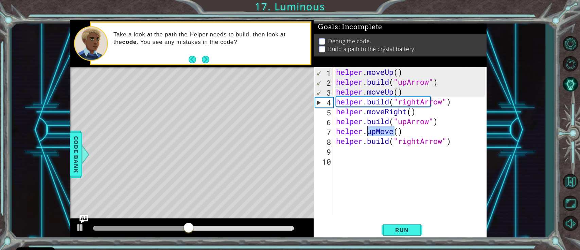
drag, startPoint x: 395, startPoint y: 131, endPoint x: 367, endPoint y: 132, distance: 27.2
click at [367, 132] on div "helper . moveUp ( ) helper . build ( "upArrow" ) helper . moveUp ( ) helper . b…" at bounding box center [412, 151] width 154 height 168
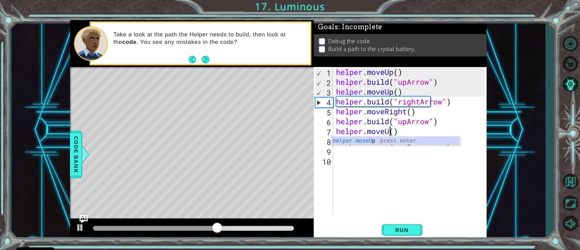
scroll to position [0, 3]
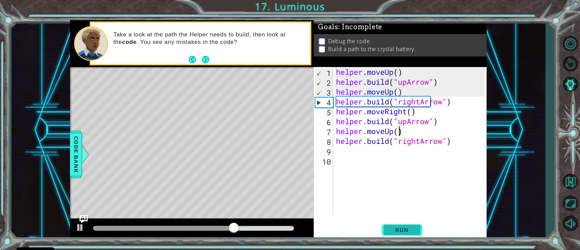
type textarea "helper.moveUp()"
click at [417, 229] on button "Run" at bounding box center [402, 229] width 41 height 17
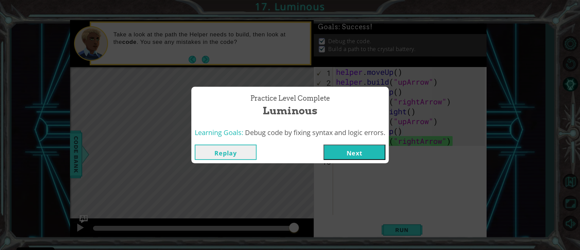
click at [349, 147] on button "Next" at bounding box center [355, 151] width 62 height 15
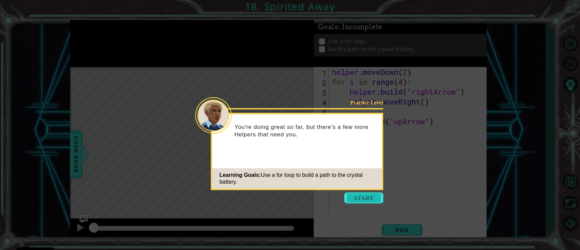
click at [354, 197] on button "Start" at bounding box center [364, 197] width 39 height 11
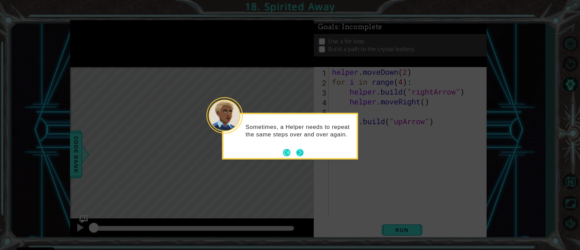
click at [301, 152] on button "Next" at bounding box center [300, 153] width 12 height 12
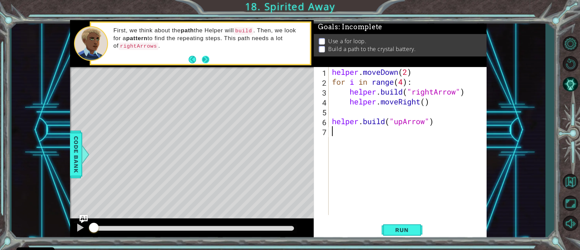
click at [208, 62] on button "Next" at bounding box center [206, 59] width 12 height 12
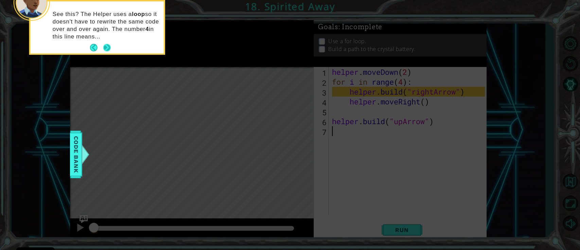
click at [104, 45] on button "Next" at bounding box center [107, 48] width 10 height 10
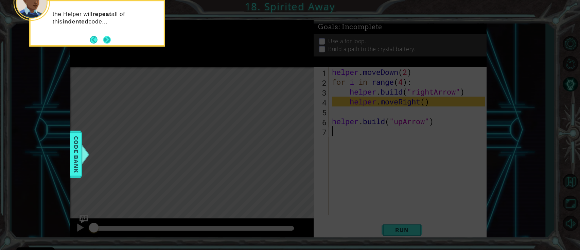
click at [105, 38] on button "Next" at bounding box center [107, 39] width 8 height 8
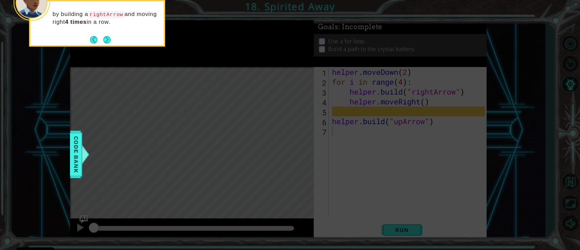
click at [105, 38] on button "Next" at bounding box center [107, 39] width 8 height 8
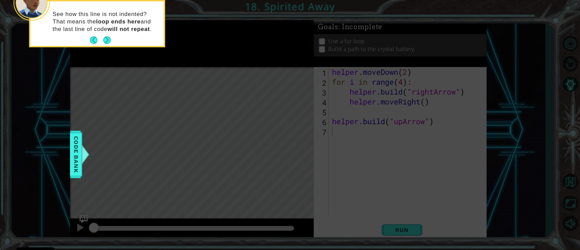
click at [105, 38] on button "Next" at bounding box center [107, 40] width 11 height 11
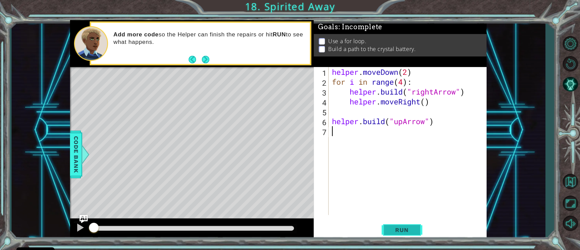
click at [413, 230] on span "Run" at bounding box center [402, 229] width 27 height 7
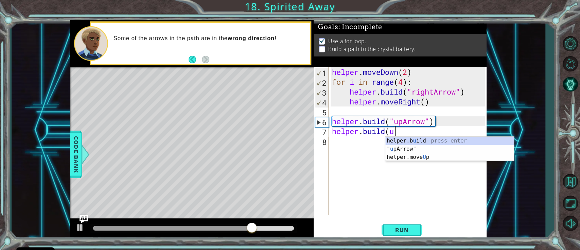
scroll to position [0, 2]
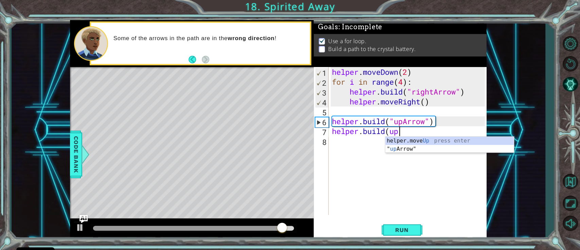
click at [390, 133] on div "helper . moveDown ( 2 ) for i in range ( 4 ) : helper . build ( "rightArrow" ) …" at bounding box center [410, 151] width 158 height 168
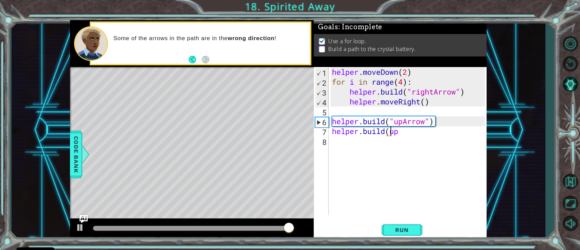
scroll to position [0, 3]
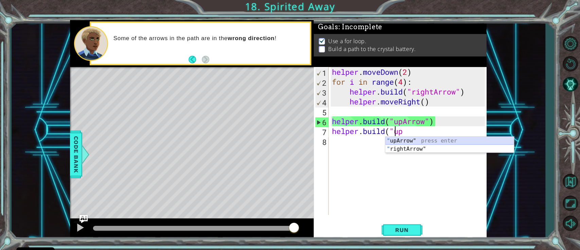
click at [414, 138] on div "" upArrow" press enter " rightArrow" press enter" at bounding box center [449, 153] width 128 height 33
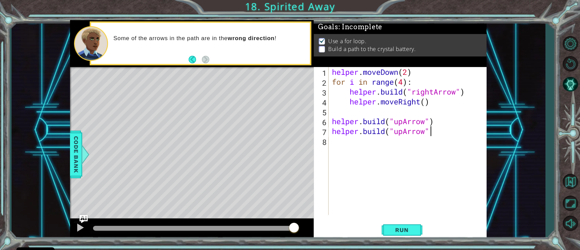
type textarea "[DOMAIN_NAME]("upArrow")"
click at [400, 235] on button "Run" at bounding box center [402, 229] width 41 height 17
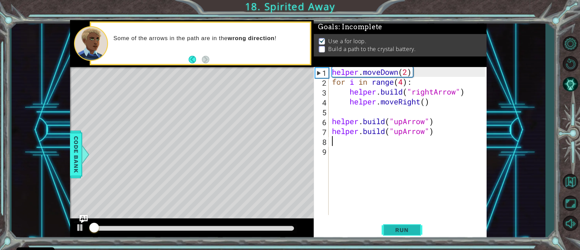
click at [397, 228] on span "Run" at bounding box center [402, 229] width 27 height 7
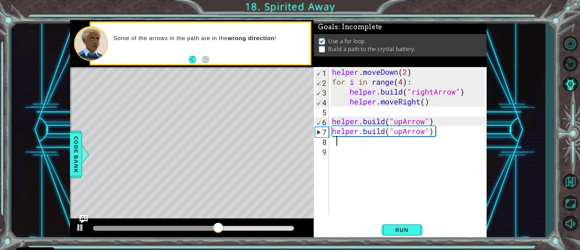
click at [435, 121] on div "helper . moveDown ( 2 ) for i in range ( 4 ) : helper . build ( "rightArrow" ) …" at bounding box center [410, 151] width 158 height 168
type textarea "[DOMAIN_NAME]("upArrow")"
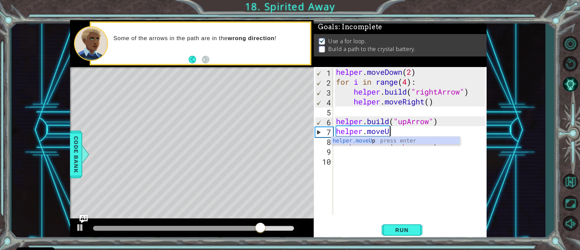
scroll to position [0, 2]
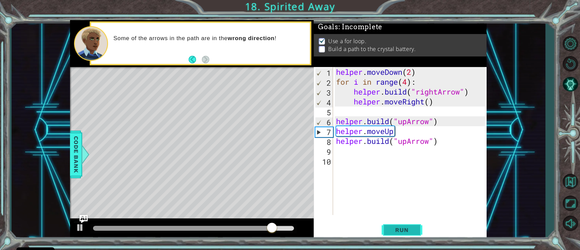
click at [397, 230] on span "Run" at bounding box center [402, 229] width 27 height 7
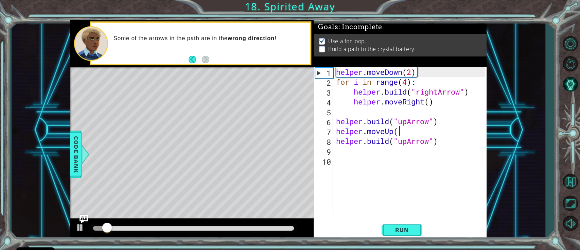
scroll to position [0, 3]
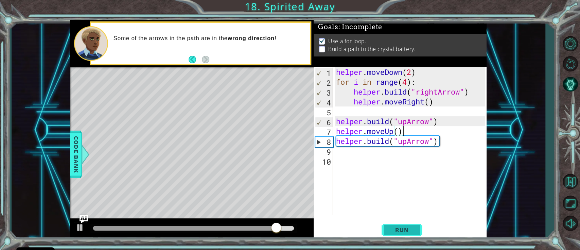
type textarea "helper.moveUp()"
click at [404, 236] on button "Run" at bounding box center [402, 229] width 41 height 17
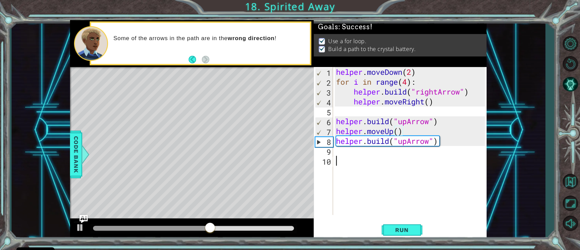
click at [441, 198] on div "helper . moveDown ( 2 ) for i in range ( 4 ) : helper . build ( "rightArrow" ) …" at bounding box center [412, 151] width 154 height 168
click at [279, 198] on div "Level Map" at bounding box center [227, 167] width 314 height 200
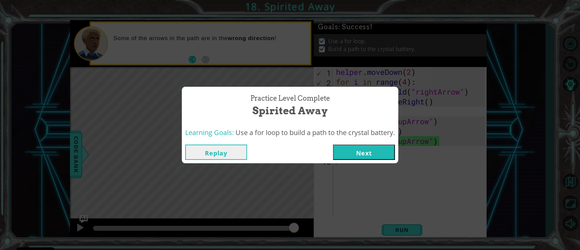
click at [363, 150] on button "Next" at bounding box center [364, 151] width 62 height 15
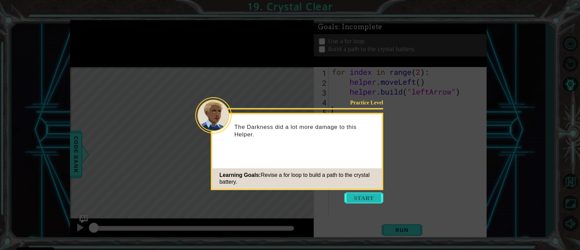
click at [361, 197] on button "Start" at bounding box center [364, 197] width 39 height 11
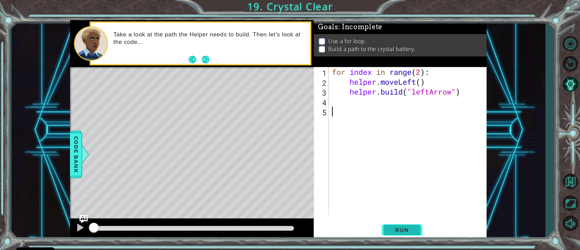
click at [400, 229] on span "Run" at bounding box center [402, 229] width 27 height 7
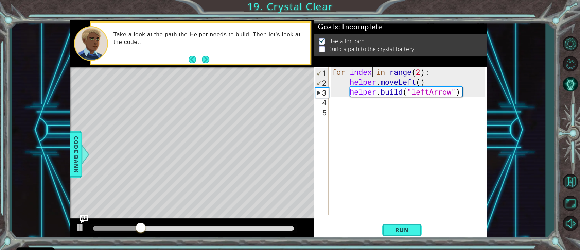
click at [371, 74] on div "for index in range ( 2 ) : helper . moveLeft ( ) helper . build ( "leftArrow" )" at bounding box center [410, 151] width 158 height 168
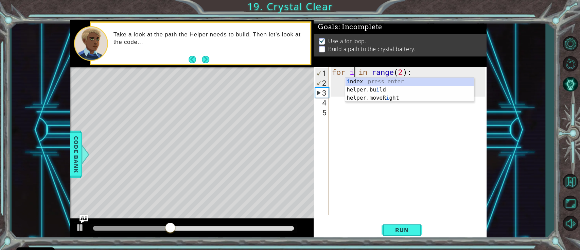
click at [403, 70] on div "for i in range ( 2 ) : helper . moveLeft ( ) helper . build ( "leftArrow" )" at bounding box center [410, 151] width 158 height 168
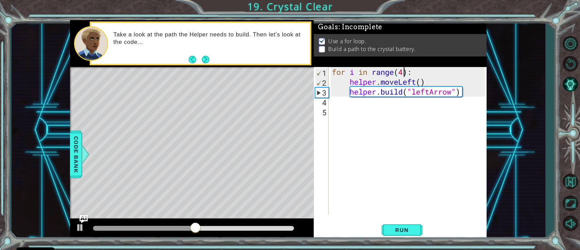
scroll to position [0, 3]
type textarea "for i in range(4):"
click at [415, 229] on span "Run" at bounding box center [402, 229] width 27 height 7
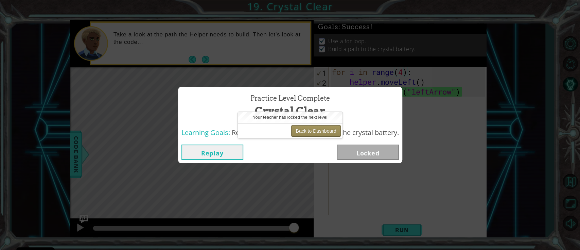
click at [311, 131] on button "Back to Dashboard" at bounding box center [315, 131] width 49 height 12
click at [309, 132] on button "Back to Dashboard" at bounding box center [315, 131] width 49 height 12
